Goal: Information Seeking & Learning: Learn about a topic

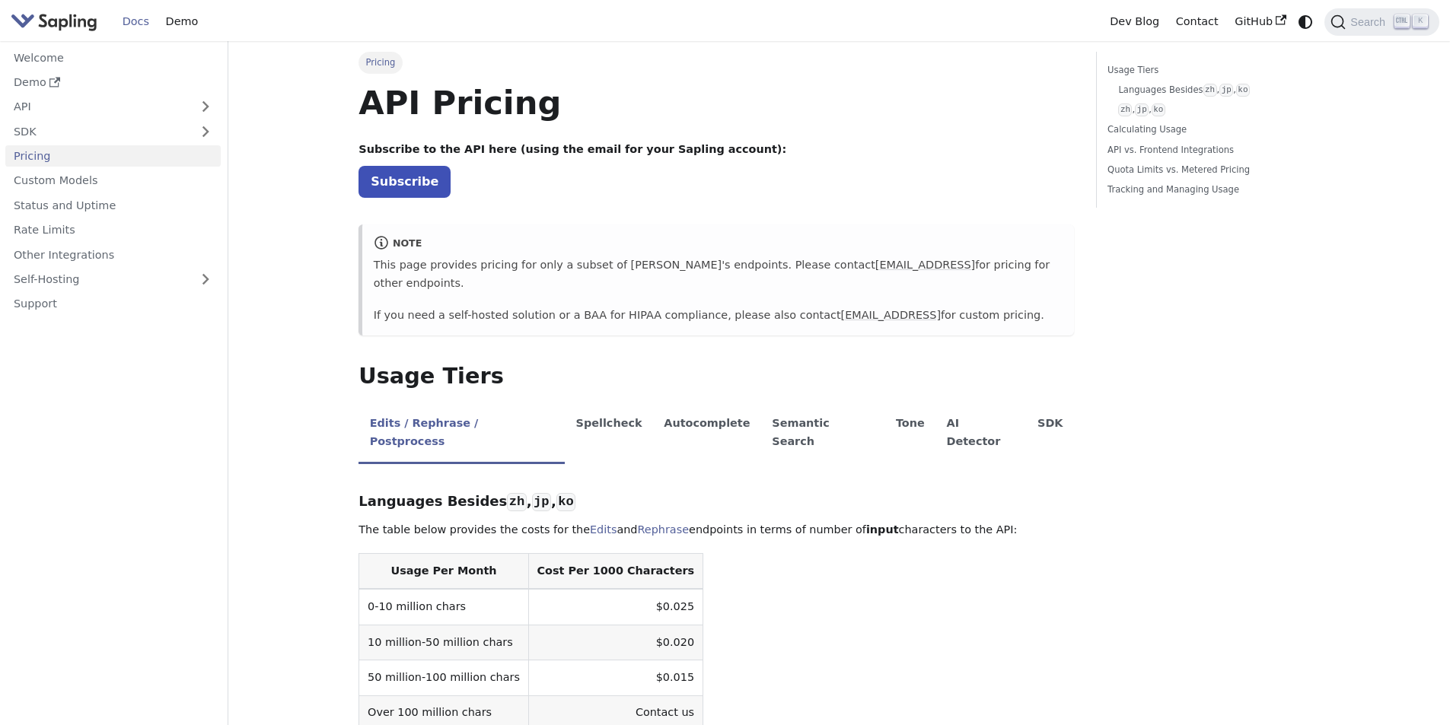
click at [33, 15] on img "Main" at bounding box center [54, 22] width 87 height 22
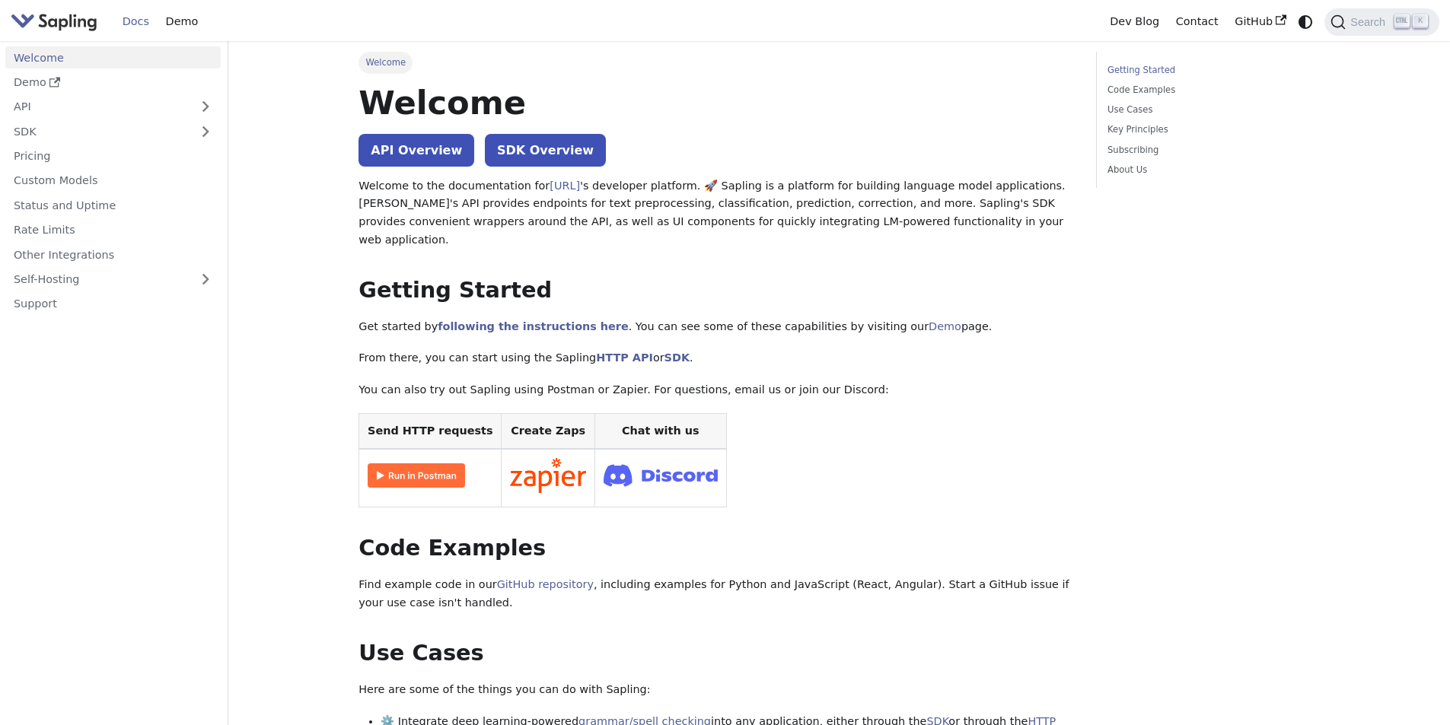
click at [79, 24] on img "Main" at bounding box center [54, 22] width 87 height 22
click at [33, 54] on link "Welcome" at bounding box center [112, 57] width 215 height 22
